Goal: Information Seeking & Learning: Check status

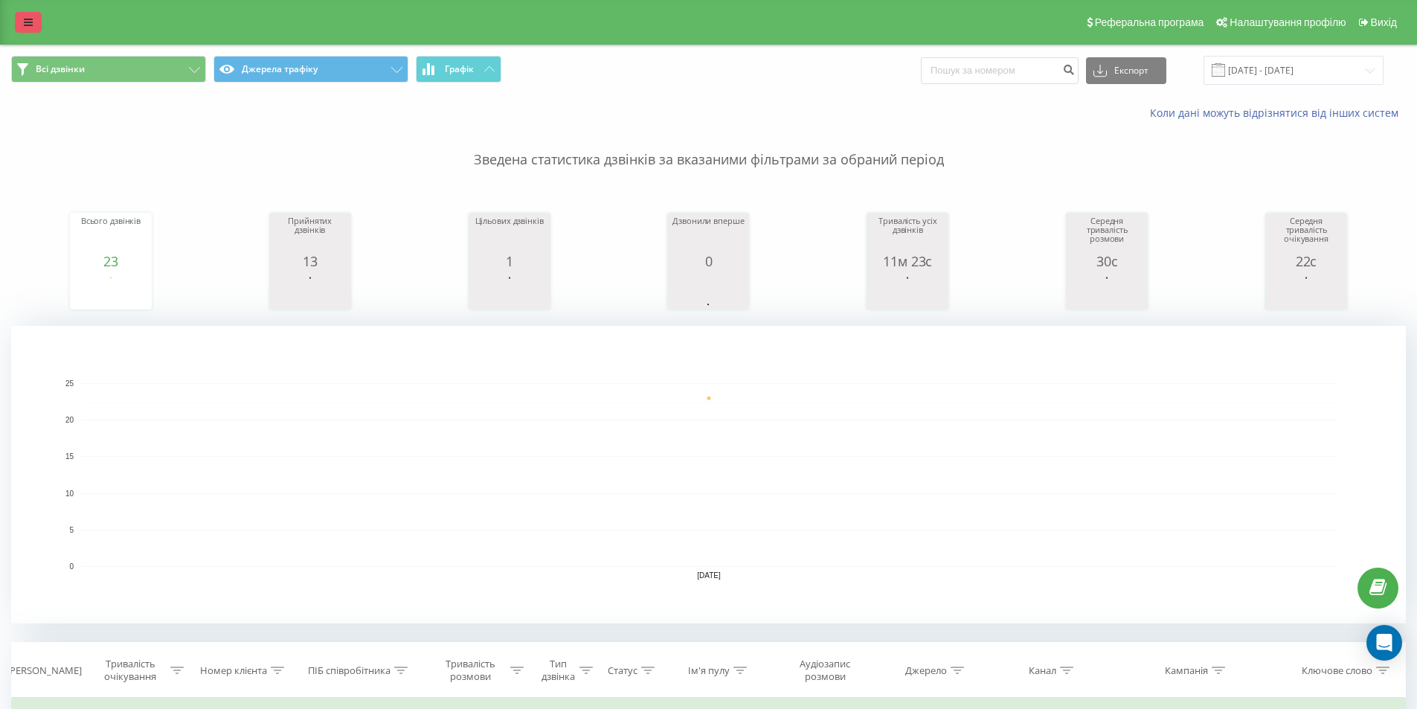
click at [33, 22] on link at bounding box center [28, 22] width 27 height 21
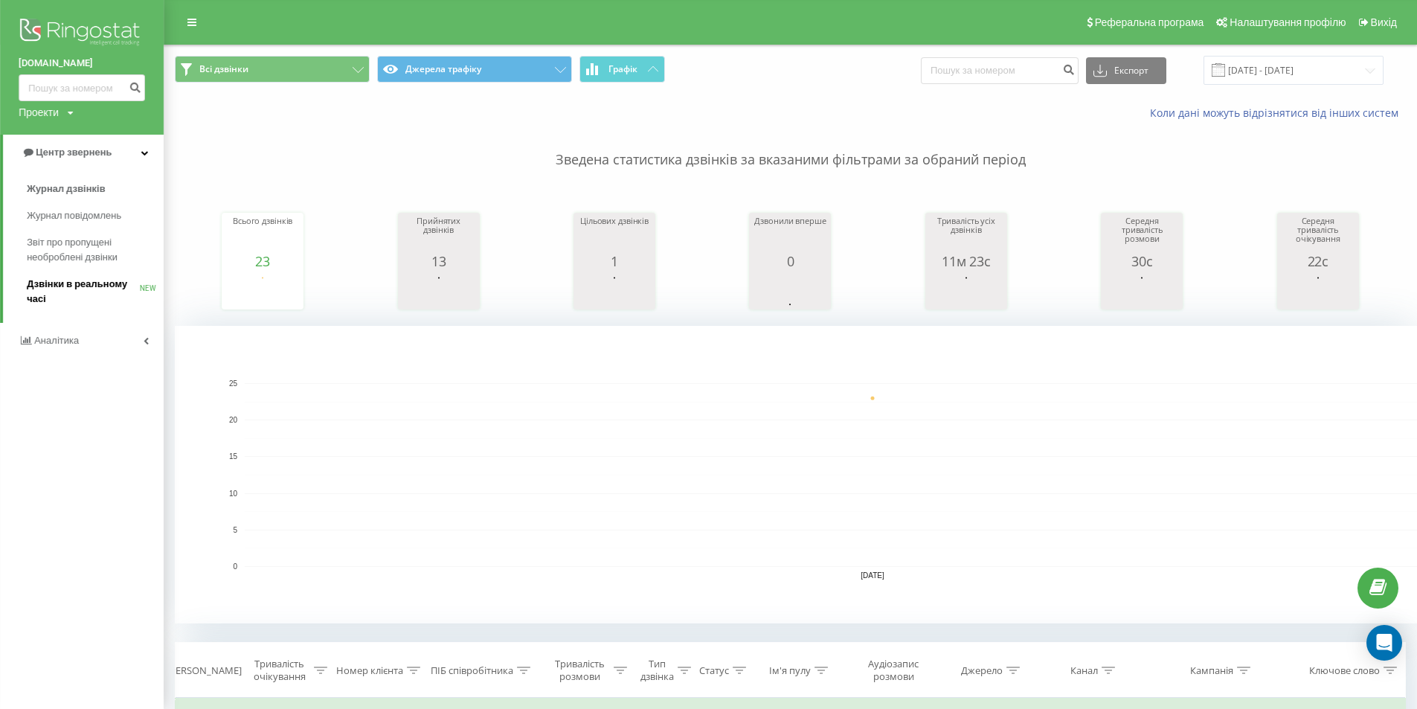
click at [92, 282] on span "Дзвінки в реальному часі" at bounding box center [83, 292] width 113 height 30
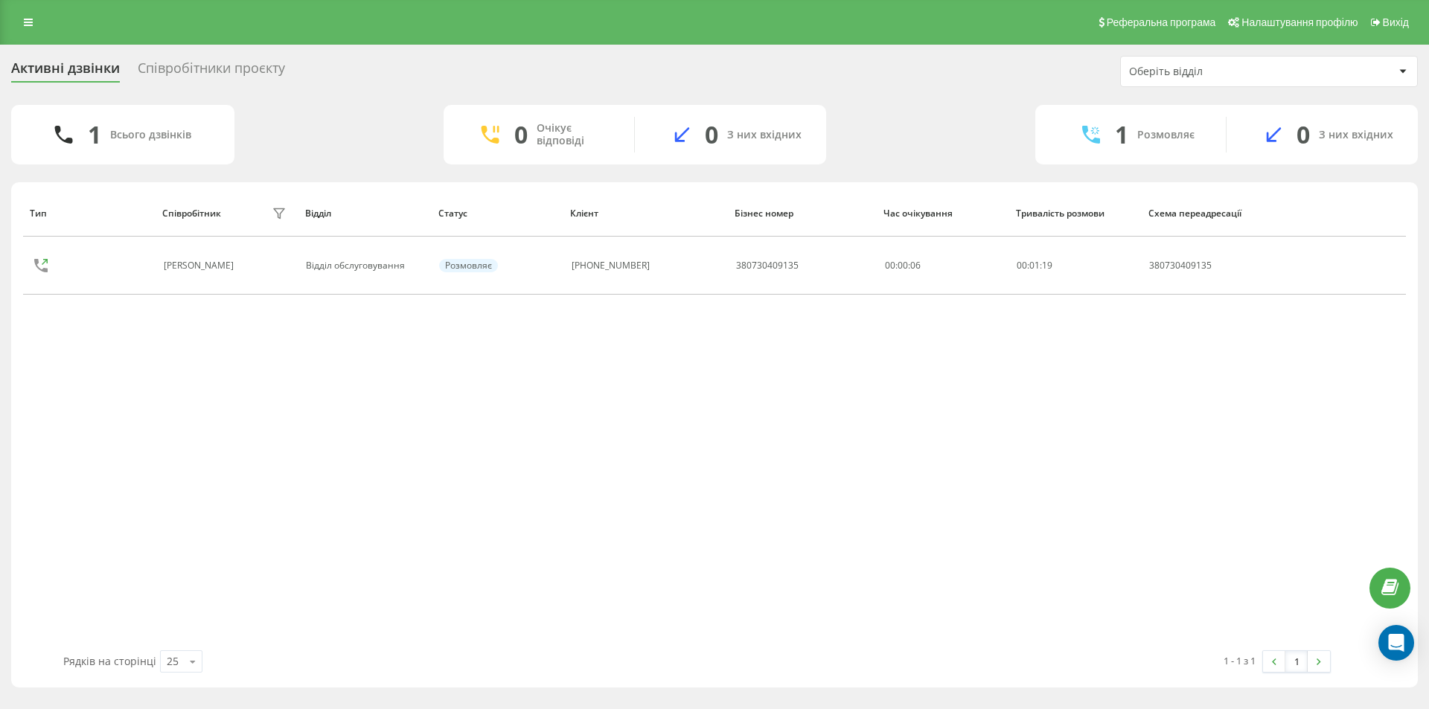
click at [177, 66] on div "Співробітники проєкту" at bounding box center [211, 71] width 147 height 23
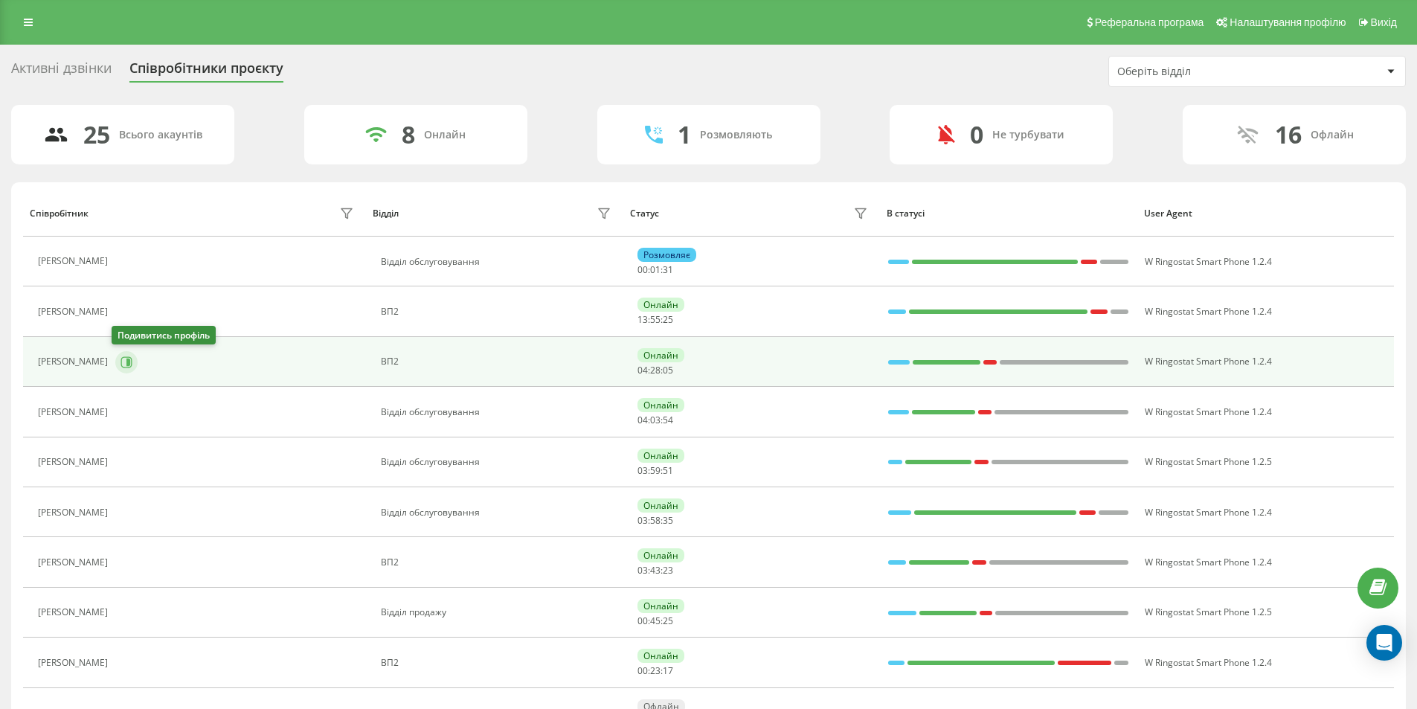
click at [121, 365] on icon at bounding box center [127, 362] width 12 height 12
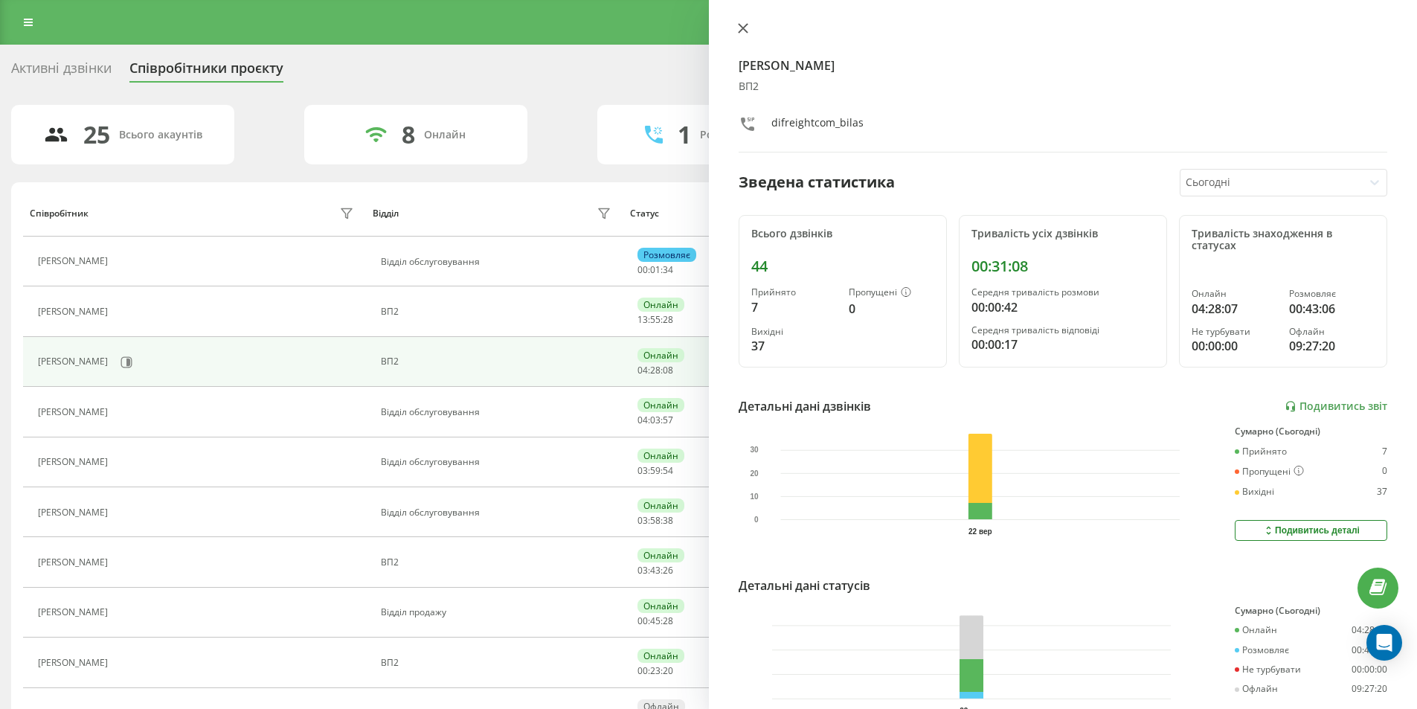
click at [738, 28] on icon at bounding box center [743, 28] width 10 height 10
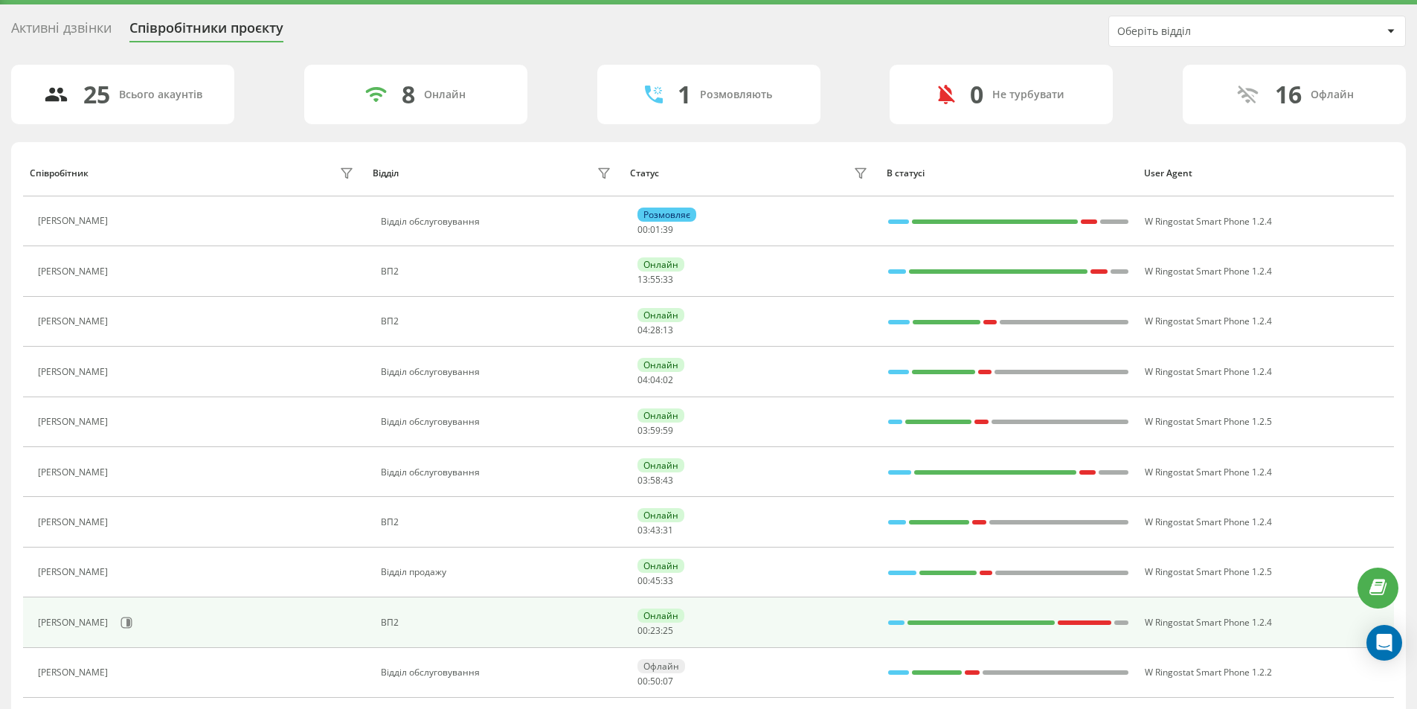
scroll to position [74, 0]
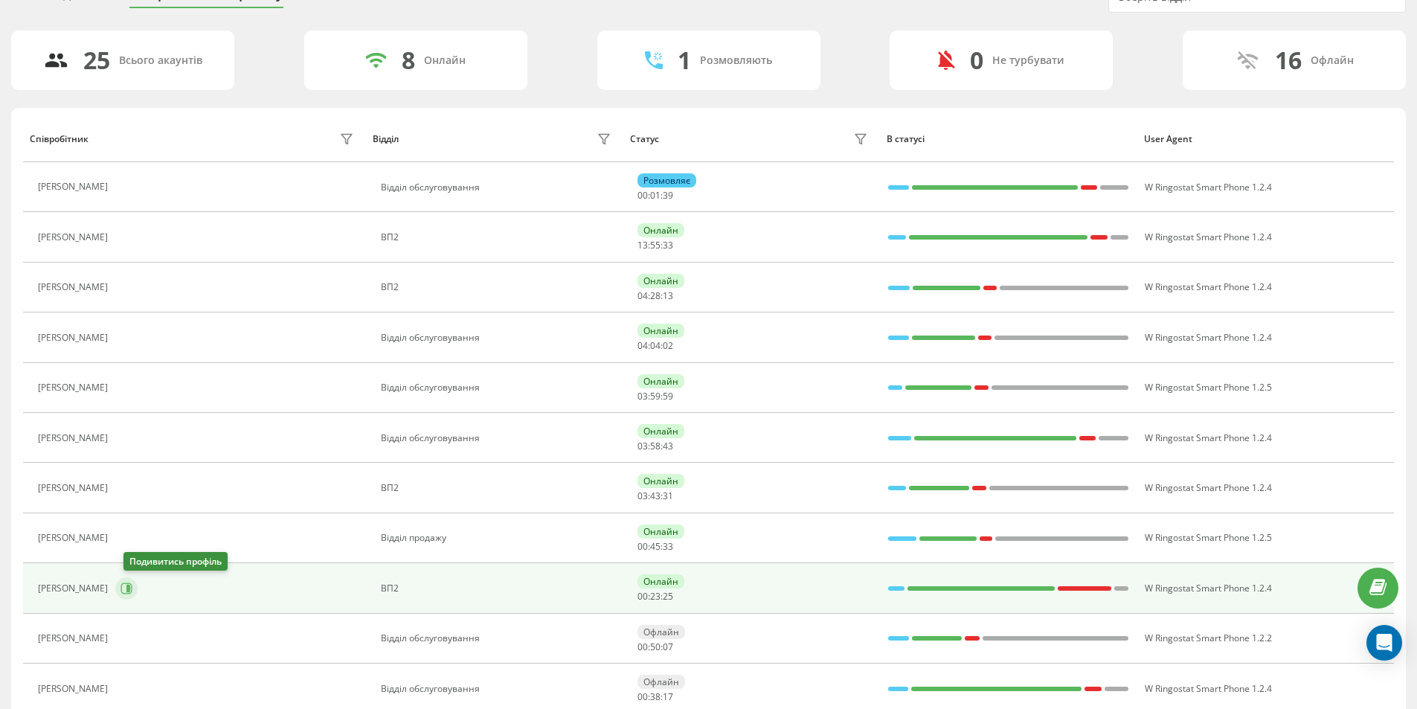
click at [130, 590] on icon at bounding box center [128, 588] width 4 height 7
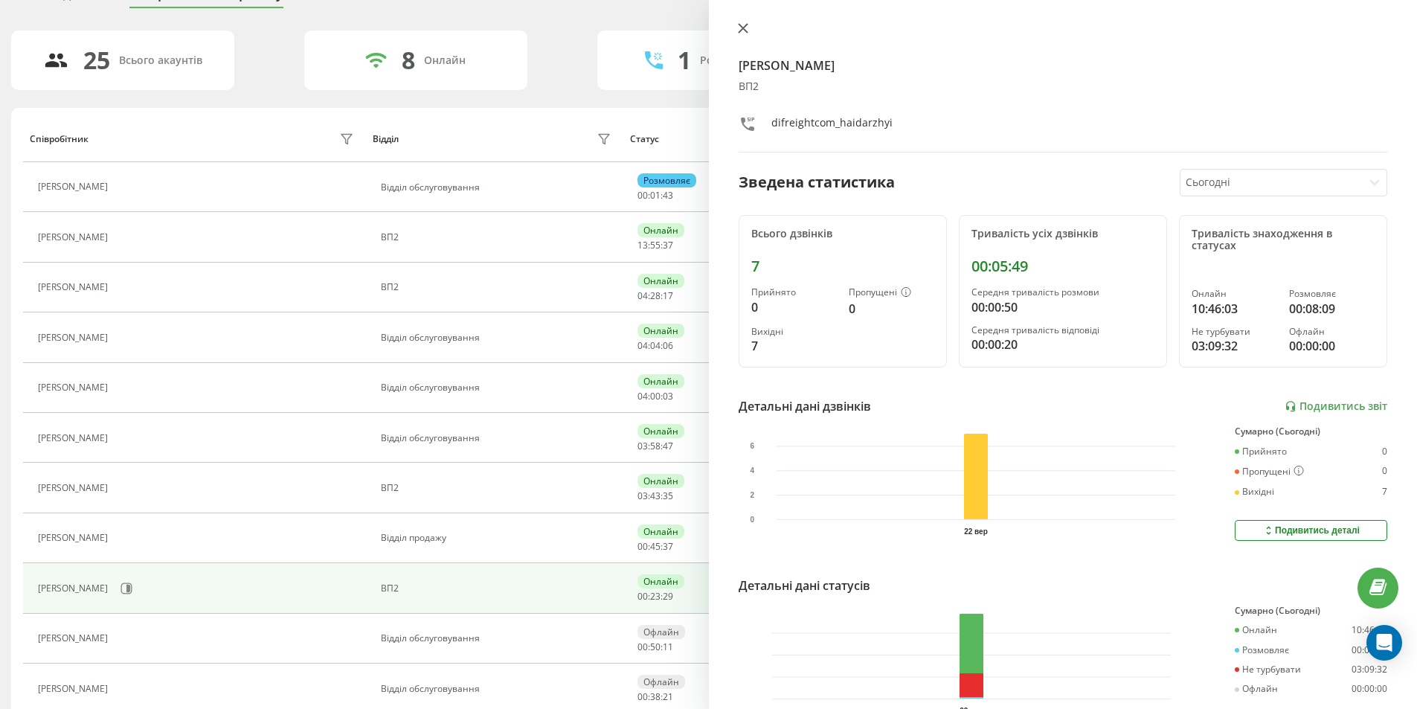
click at [741, 25] on icon at bounding box center [743, 28] width 10 height 10
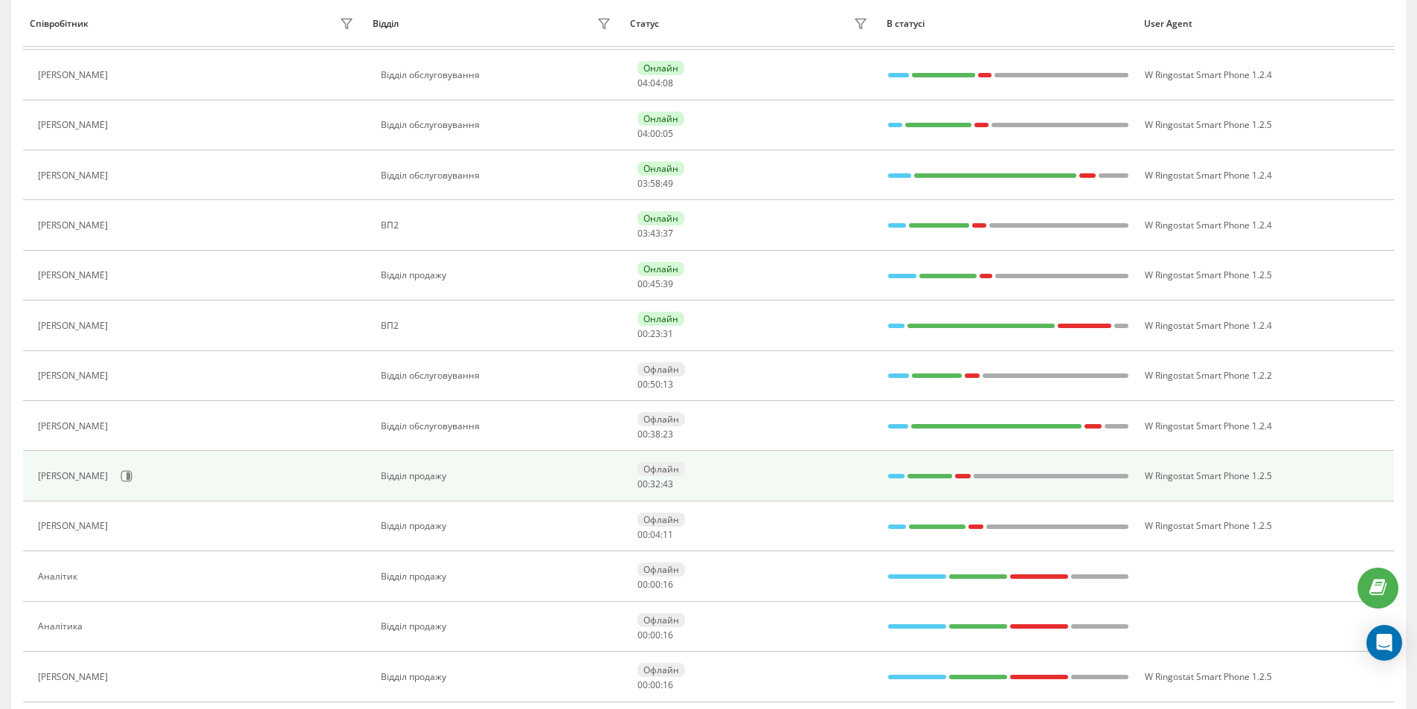
scroll to position [372, 0]
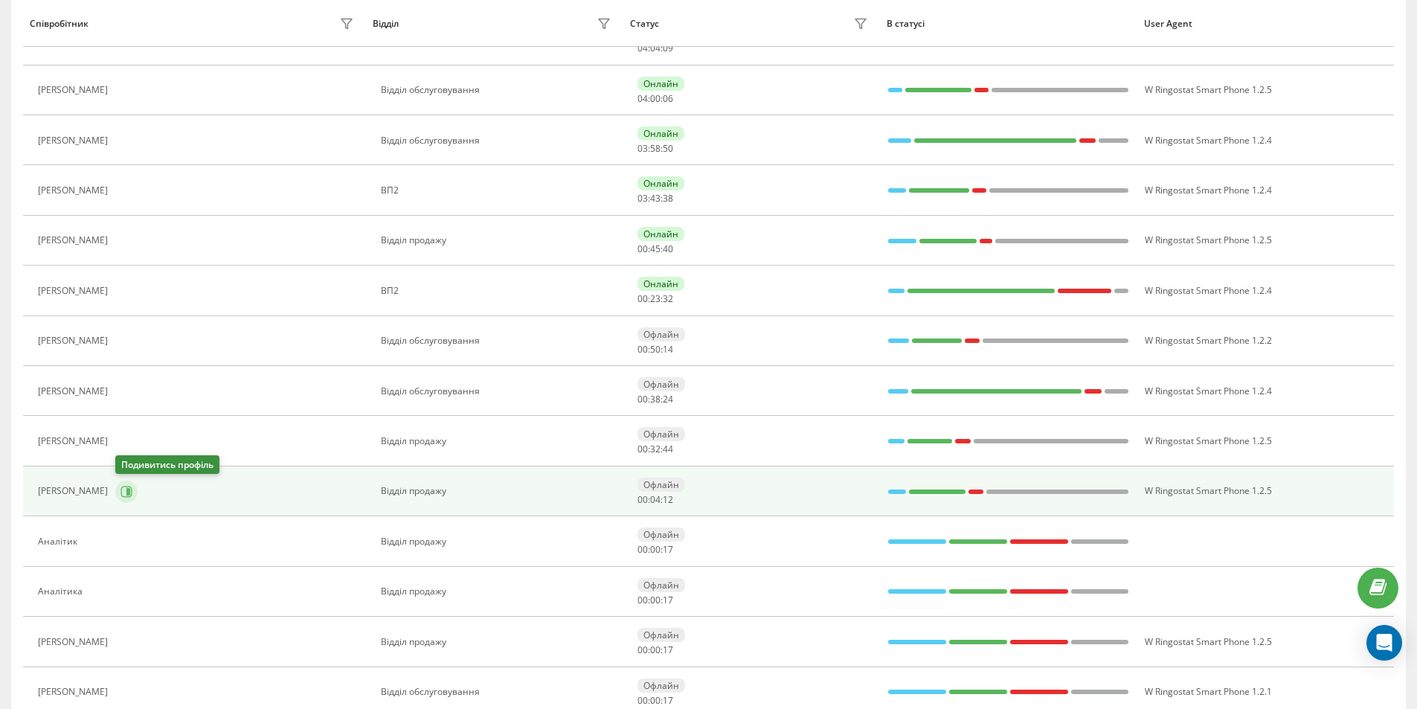
click at [127, 497] on icon at bounding box center [126, 491] width 11 height 11
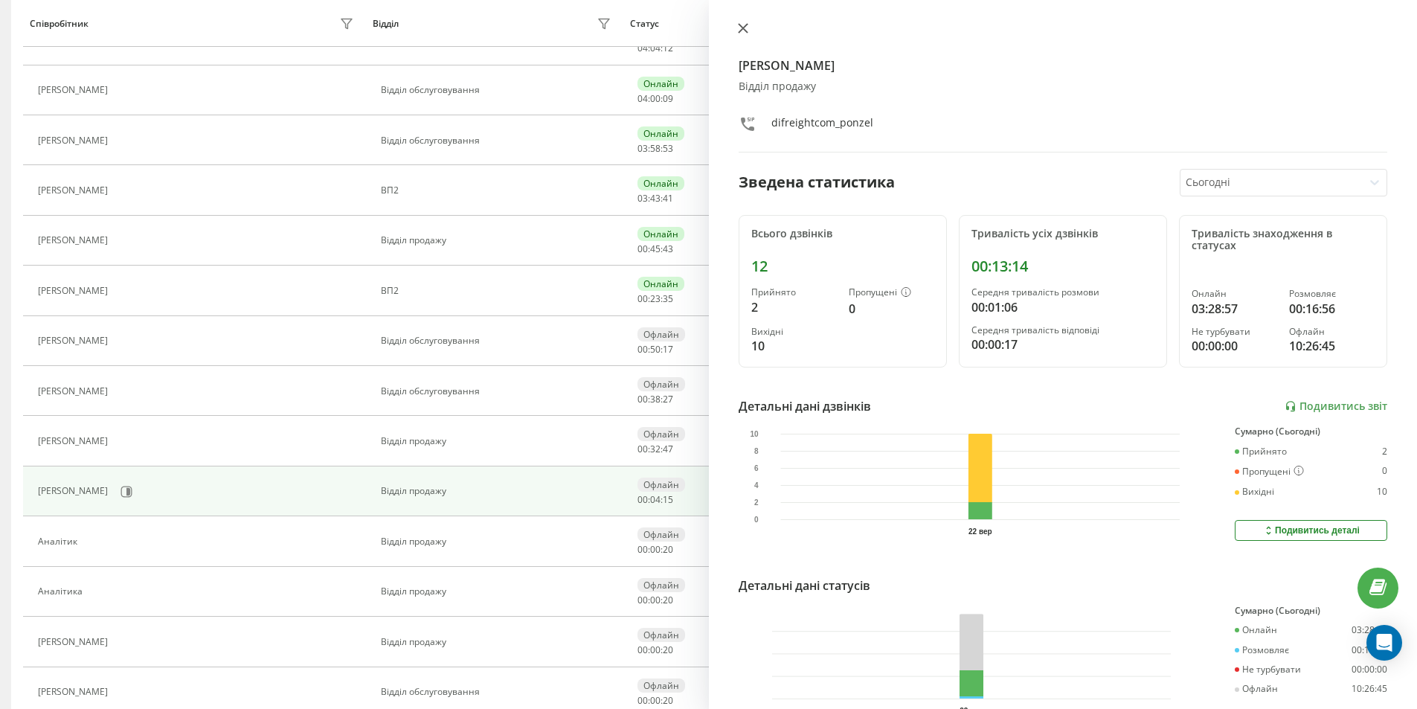
click at [743, 31] on icon at bounding box center [743, 28] width 10 height 10
